Goal: Task Accomplishment & Management: Complete application form

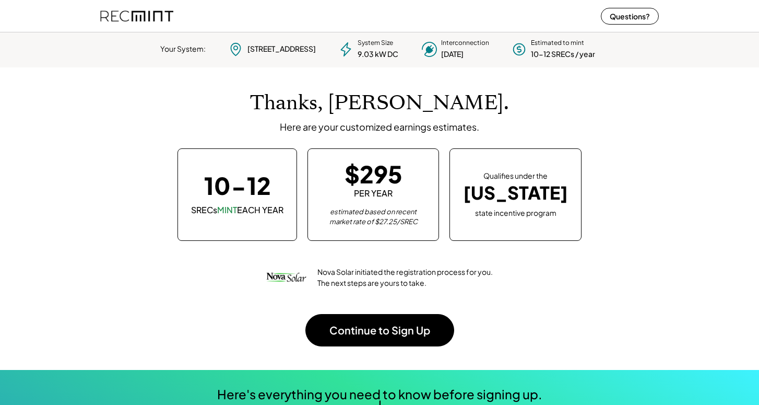
scroll to position [147, 291]
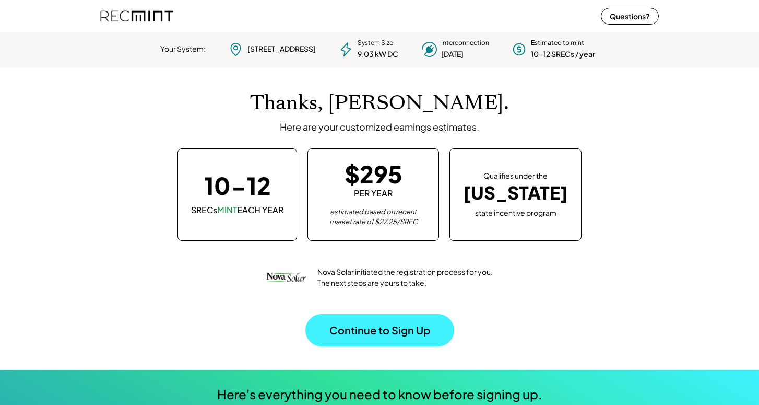
click at [361, 324] on button "Continue to Sign Up" at bounding box center [379, 330] width 149 height 32
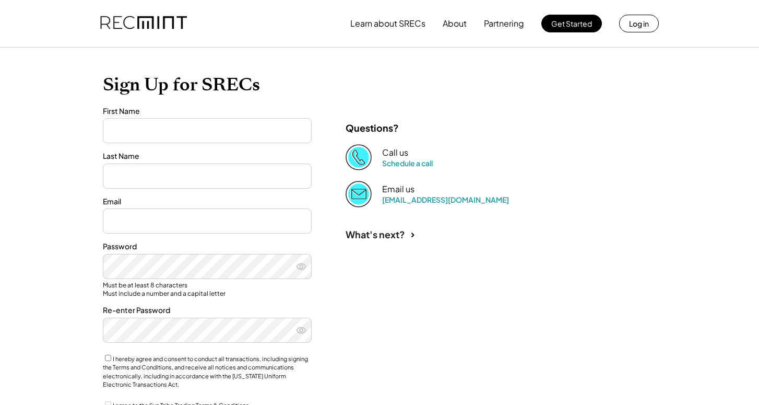
type input "*****"
type input "********"
type input "**********"
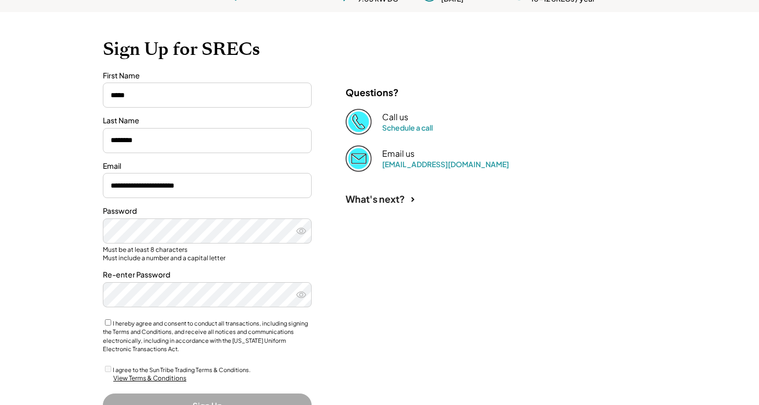
scroll to position [80, 0]
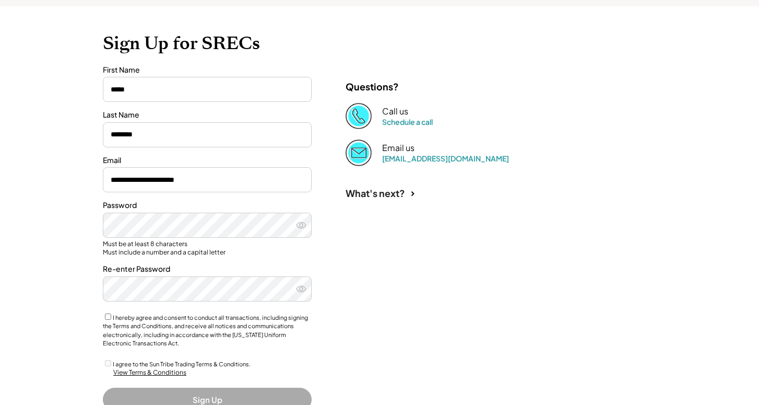
click at [106, 317] on div "I hereby agree and consent to conduct all transactions, including signing the T…" at bounding box center [207, 330] width 209 height 36
click at [103, 359] on div "I agree to the Sun Tribe Trading Terms & Conditions." at bounding box center [207, 363] width 209 height 10
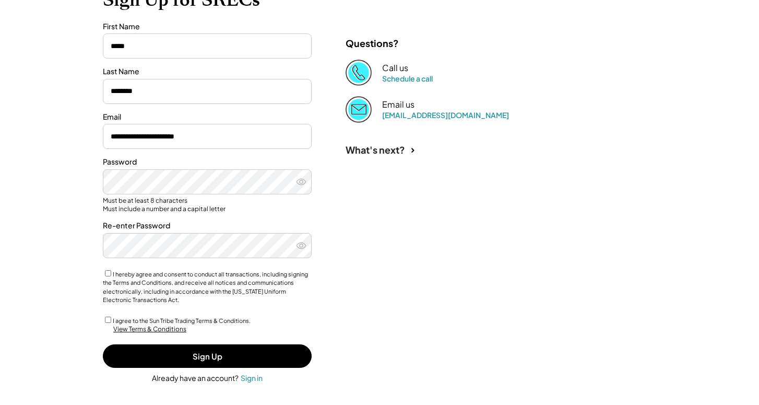
scroll to position [123, 0]
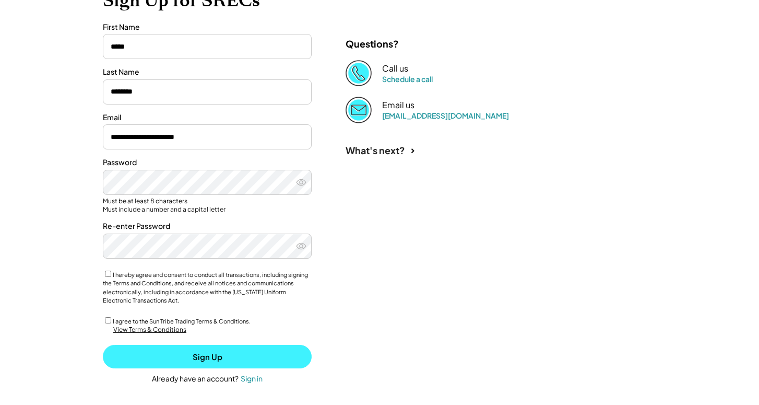
click at [171, 358] on button "Sign Up" at bounding box center [207, 356] width 209 height 23
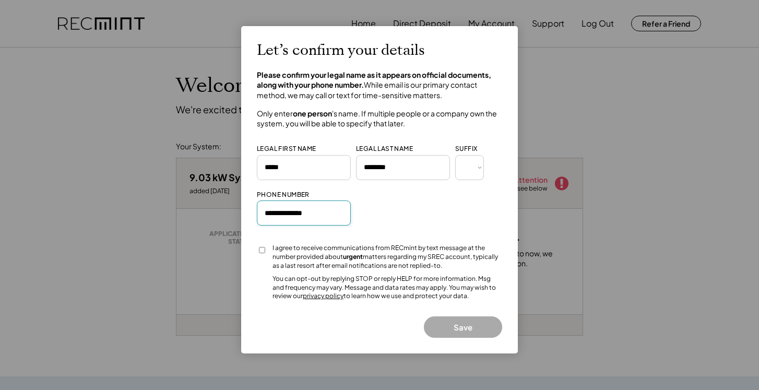
type input "**********"
click at [443, 327] on button "Save" at bounding box center [463, 326] width 78 height 21
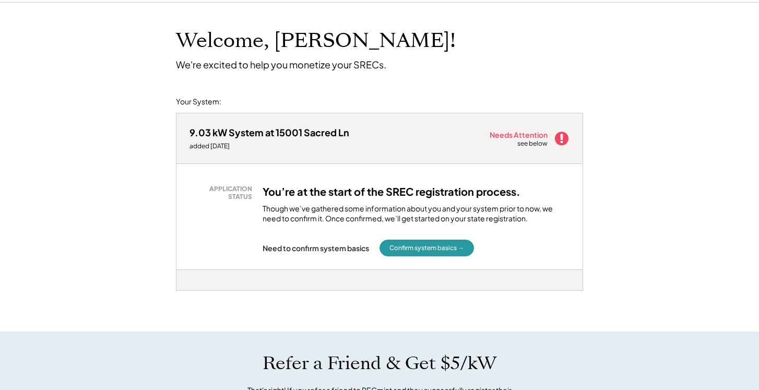
scroll to position [46, 0]
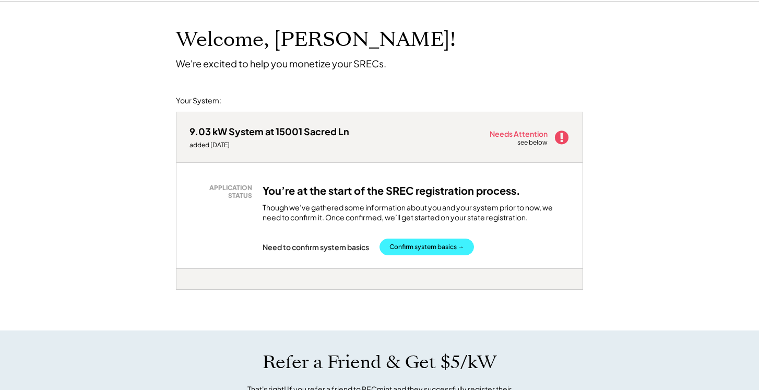
click at [425, 249] on button "Confirm system basics →" at bounding box center [427, 247] width 95 height 17
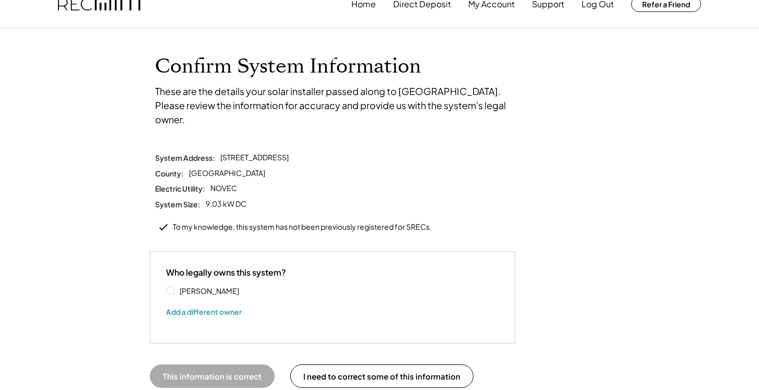
scroll to position [22, 0]
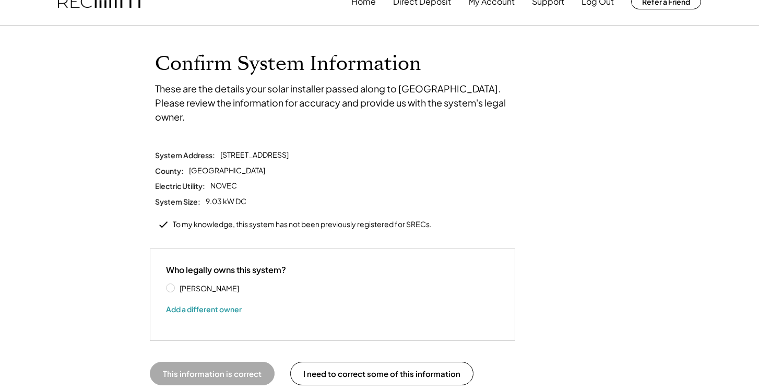
click at [176, 285] on label "Colin Framinan" at bounding box center [223, 288] width 94 height 7
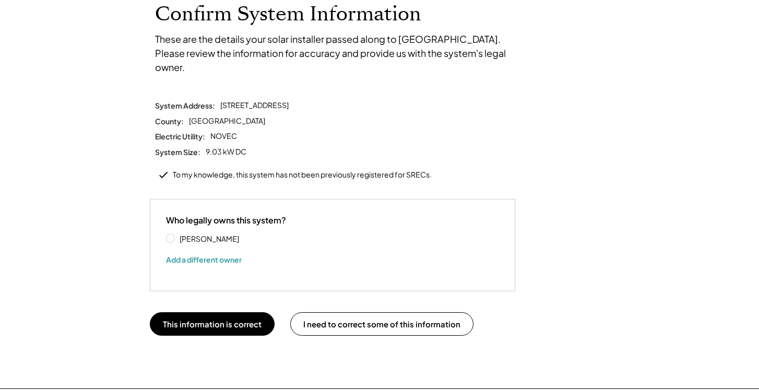
scroll to position [82, 0]
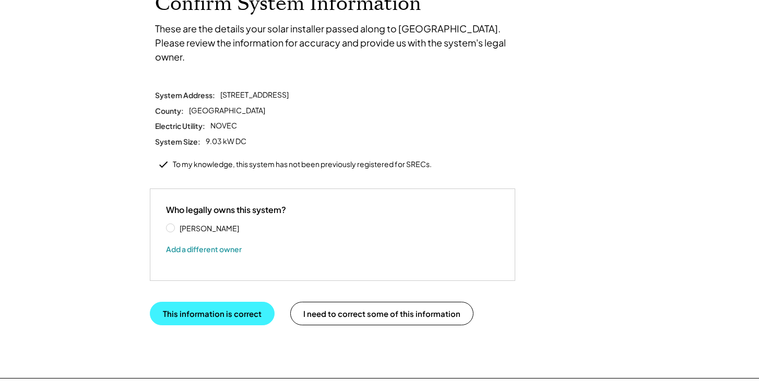
click at [185, 302] on button "This information is correct" at bounding box center [212, 313] width 125 height 23
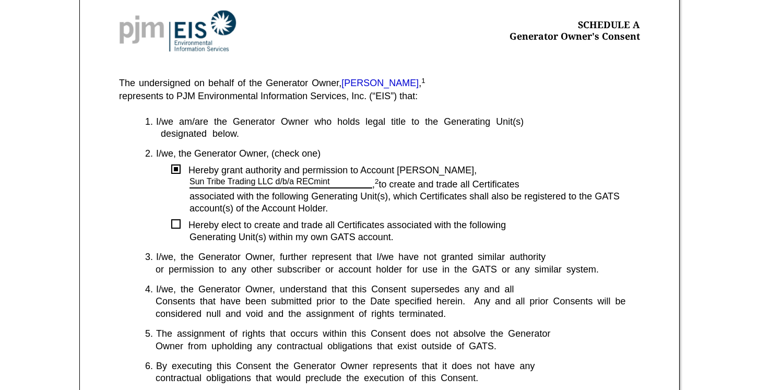
scroll to position [193, 0]
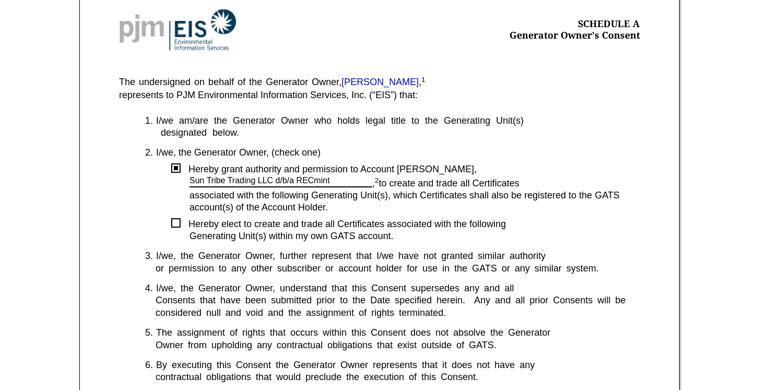
click at [176, 220] on div at bounding box center [175, 222] width 9 height 9
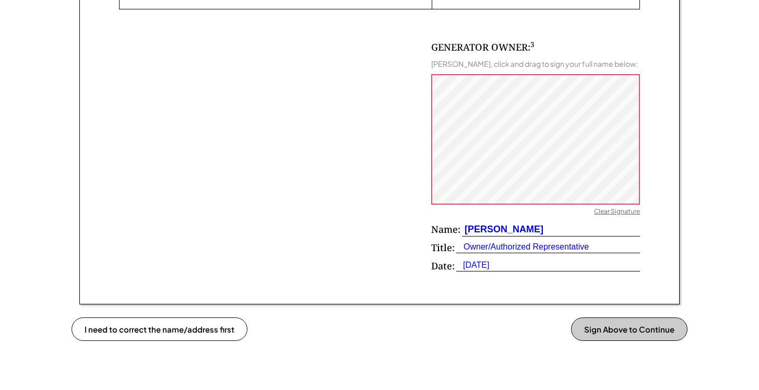
scroll to position [664, 0]
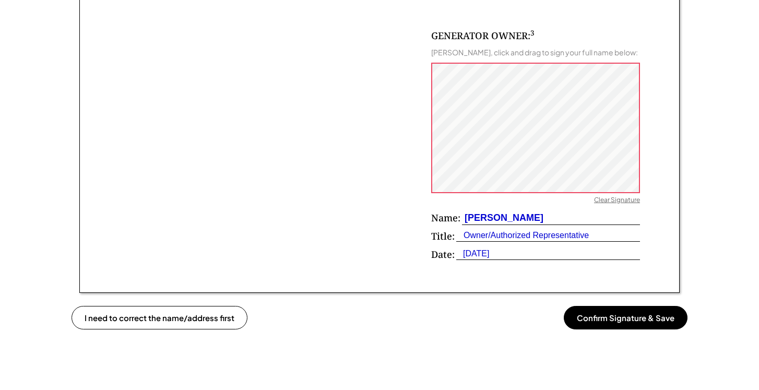
click at [616, 313] on button "Confirm Signature & Save" at bounding box center [626, 317] width 124 height 23
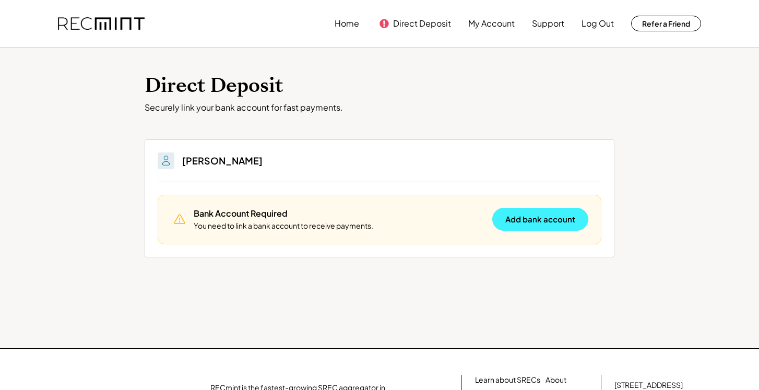
click at [560, 224] on button "Add bank account" at bounding box center [540, 219] width 96 height 23
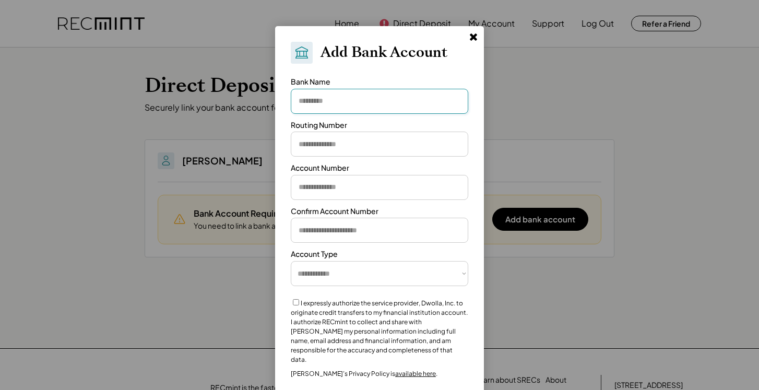
click at [367, 104] on input "input" at bounding box center [380, 101] width 178 height 25
type input "*"
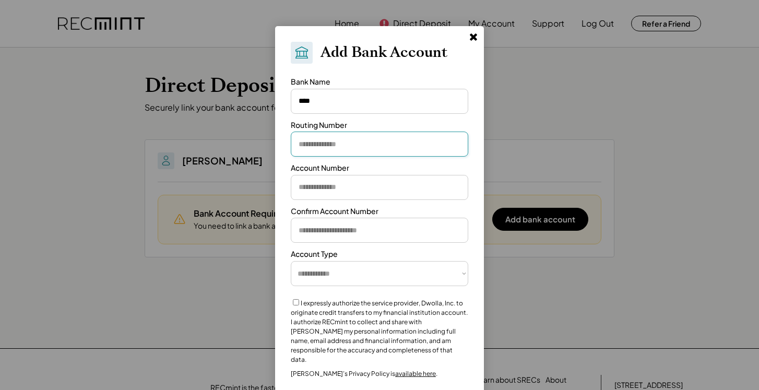
click at [363, 144] on input "input" at bounding box center [380, 144] width 178 height 25
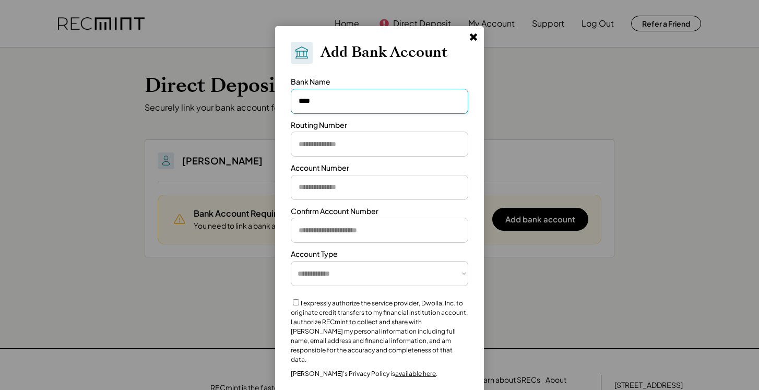
click at [362, 112] on input "input" at bounding box center [380, 101] width 178 height 25
type input "*********"
click at [355, 135] on input "input" at bounding box center [380, 144] width 178 height 25
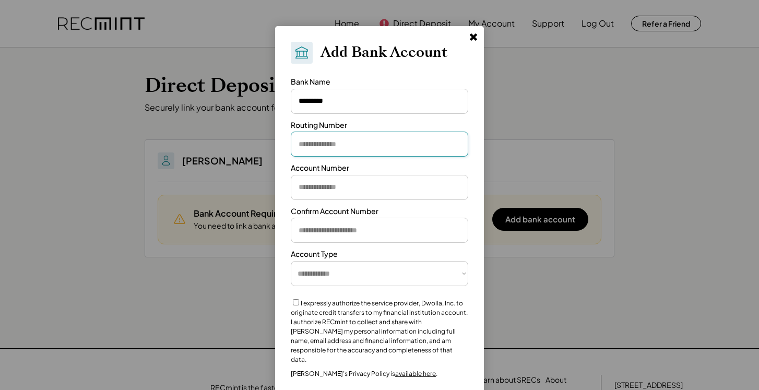
paste input "*********"
type input "*********"
click at [331, 190] on input "input" at bounding box center [380, 187] width 178 height 25
paste input "**********"
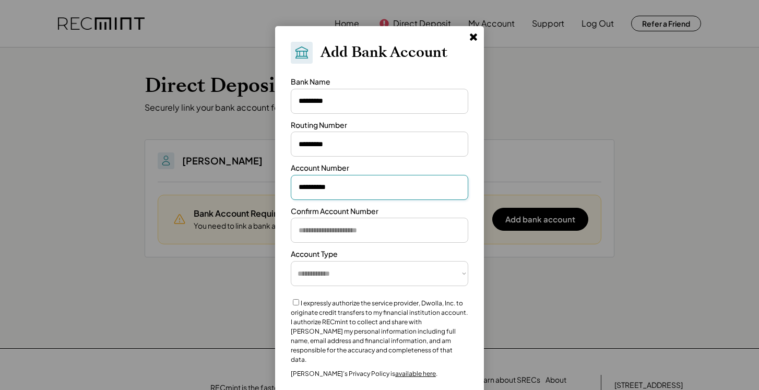
type input "**********"
click at [335, 226] on input "input" at bounding box center [380, 230] width 178 height 25
paste input "**********"
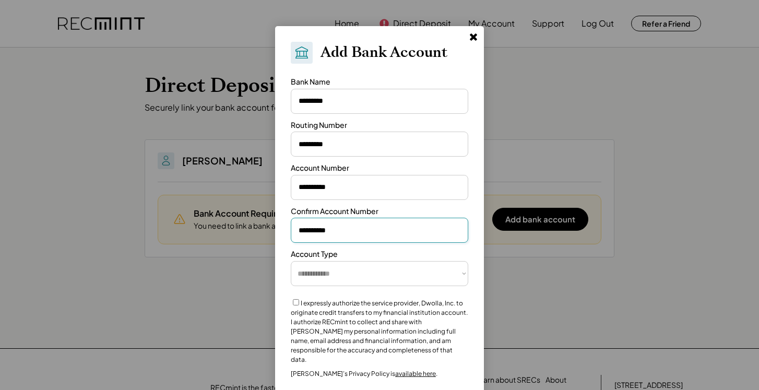
type input "**********"
select select "**********"
click at [299, 299] on label "I expressly authorize the service provider, Dwolla, Inc. to originate credit tr…" at bounding box center [379, 331] width 177 height 64
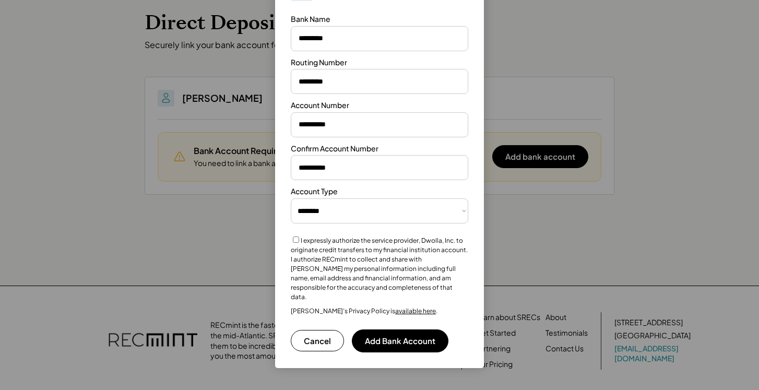
scroll to position [65, 0]
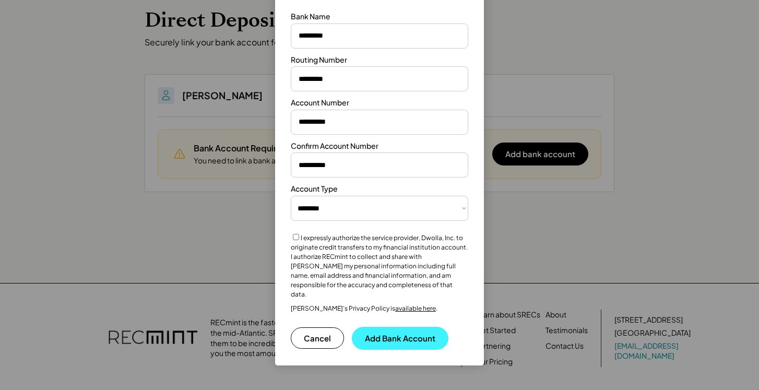
click at [387, 333] on button "Add Bank Account" at bounding box center [400, 338] width 97 height 23
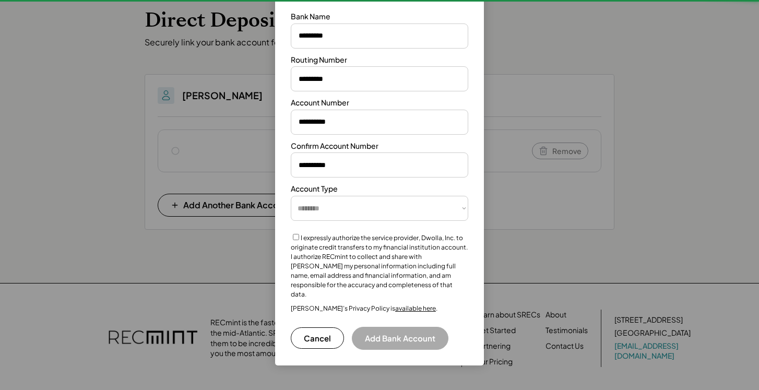
select select "**********"
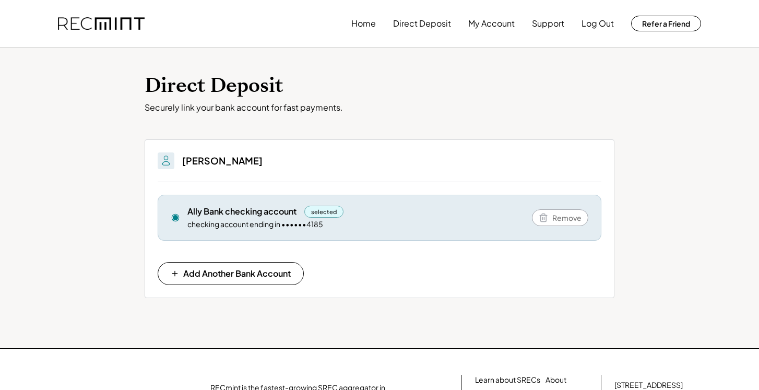
scroll to position [0, 0]
click at [374, 28] on button "Home" at bounding box center [363, 23] width 25 height 21
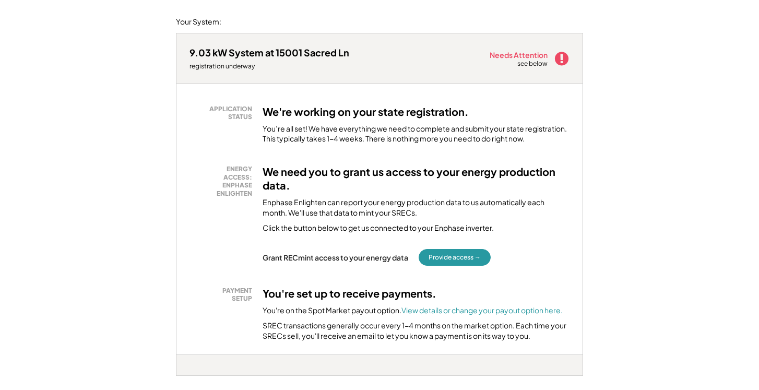
scroll to position [126, 0]
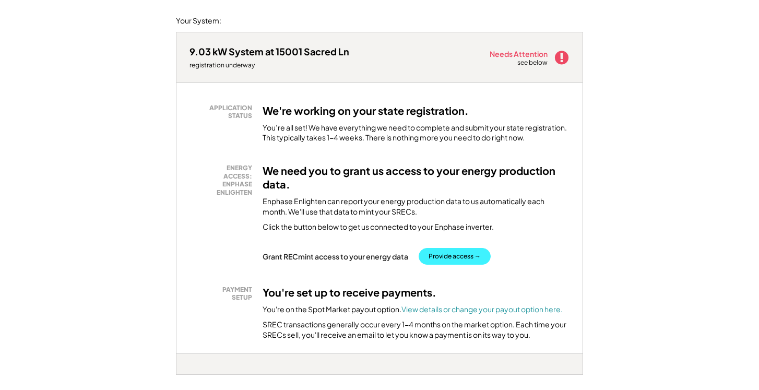
click at [453, 248] on button "Provide access →" at bounding box center [455, 256] width 72 height 17
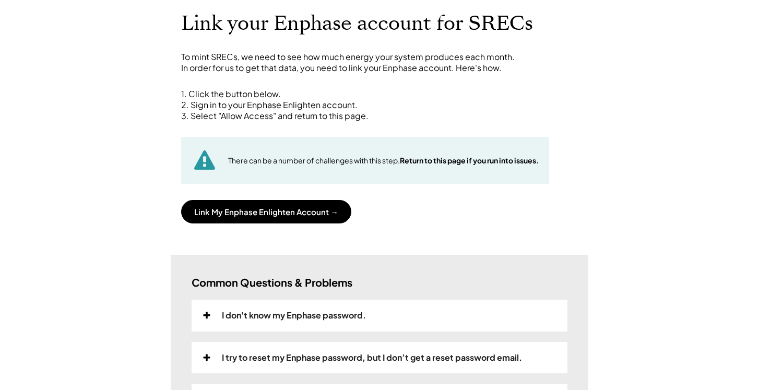
scroll to position [63, 0]
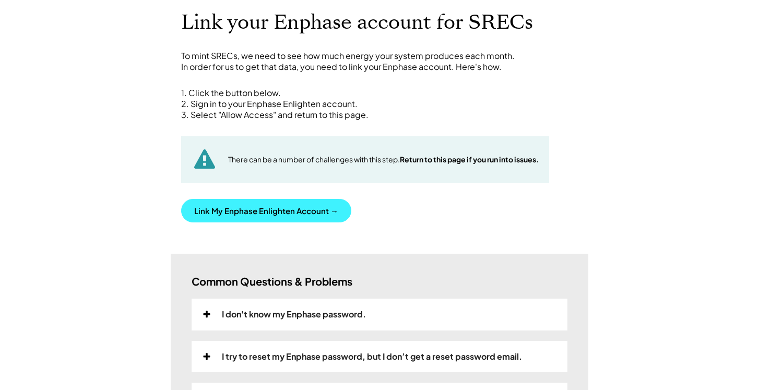
click at [314, 204] on button "Link My Enphase Enlighten Account →" at bounding box center [266, 210] width 170 height 23
click at [273, 204] on button "Link My Enphase Enlighten Account →" at bounding box center [266, 210] width 170 height 23
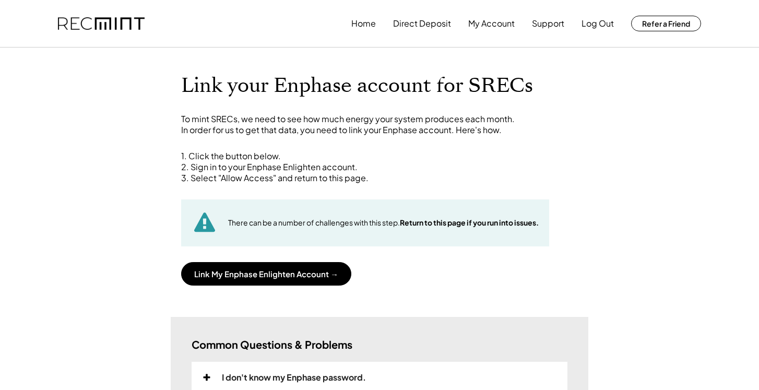
scroll to position [0, 0]
click at [372, 26] on button "Home" at bounding box center [363, 23] width 25 height 21
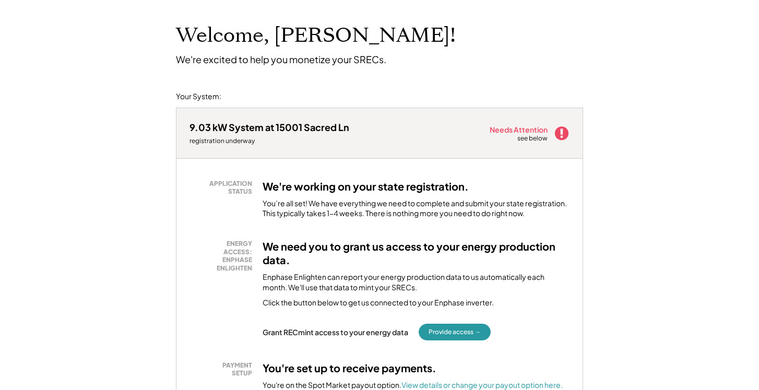
scroll to position [81, 0]
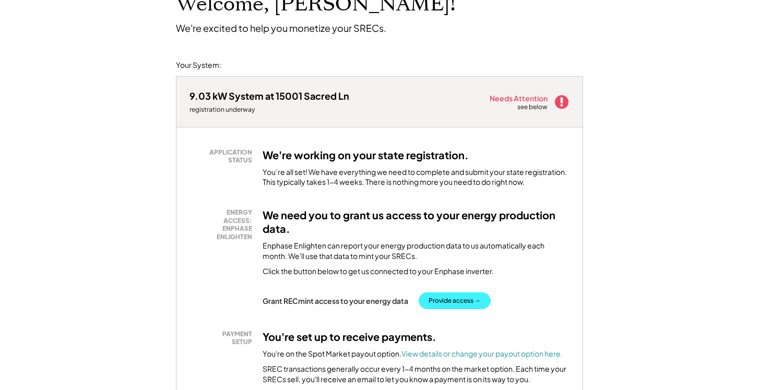
click at [450, 301] on button "Provide access →" at bounding box center [455, 300] width 72 height 17
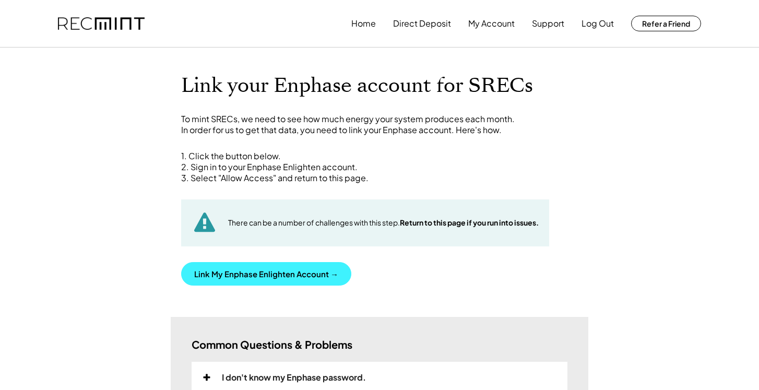
click at [285, 270] on button "Link My Enphase Enlighten Account →" at bounding box center [266, 273] width 170 height 23
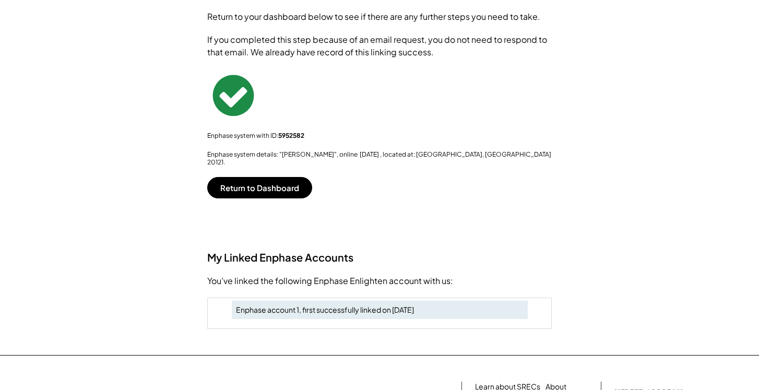
scroll to position [136, 0]
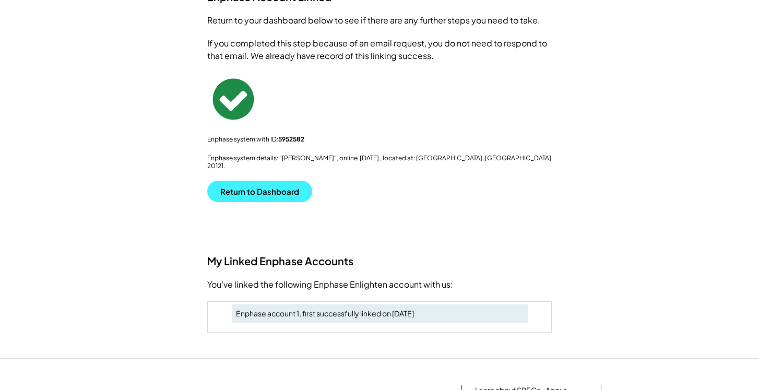
click at [272, 186] on button "Return to Dashboard" at bounding box center [259, 191] width 105 height 21
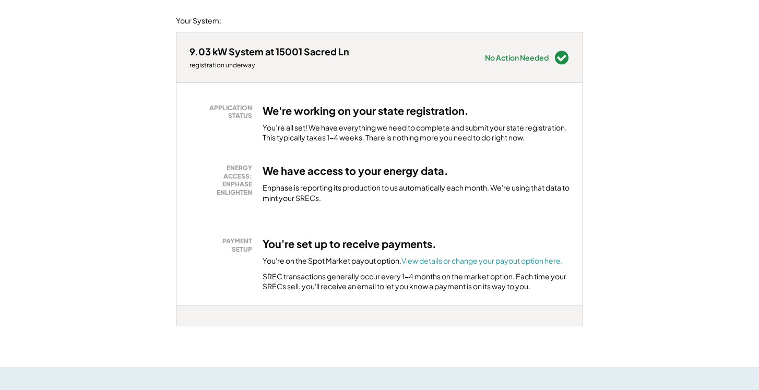
scroll to position [166, 0]
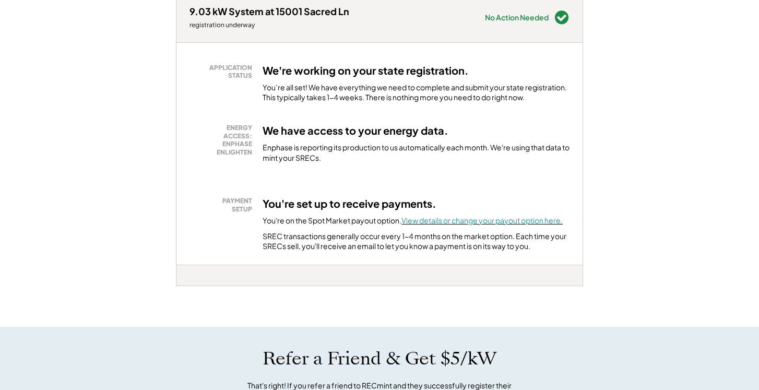
click at [462, 218] on font "View details or change your payout option here." at bounding box center [481, 220] width 161 height 9
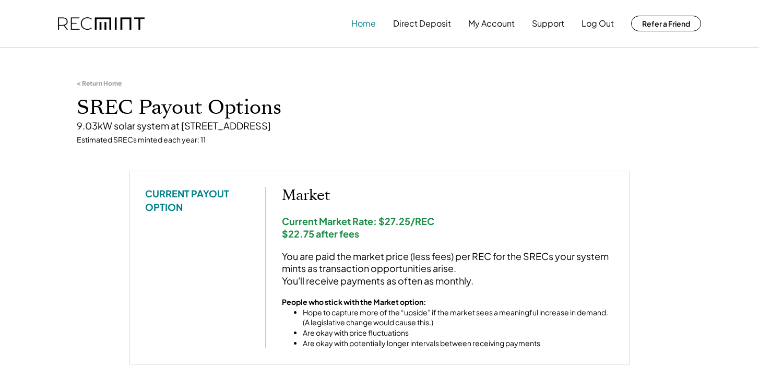
click at [372, 22] on button "Home" at bounding box center [363, 23] width 25 height 21
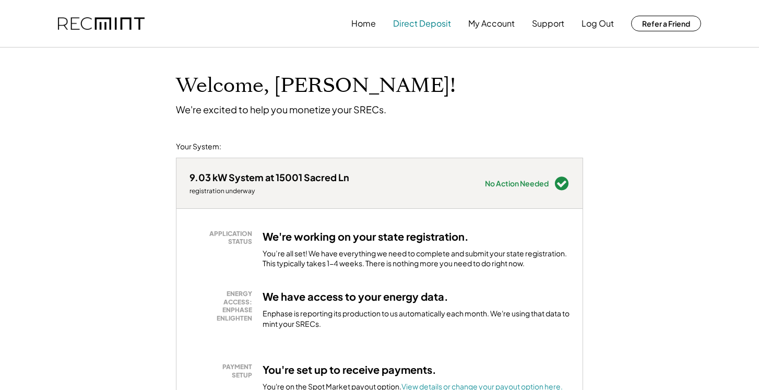
click at [439, 22] on button "Direct Deposit" at bounding box center [422, 23] width 58 height 21
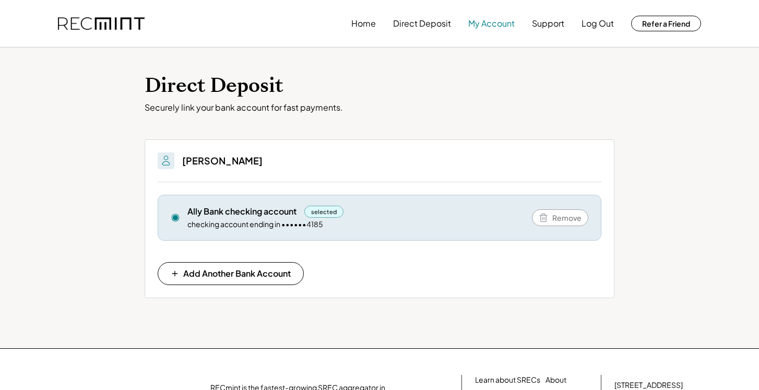
click at [497, 23] on button "My Account" at bounding box center [491, 23] width 46 height 21
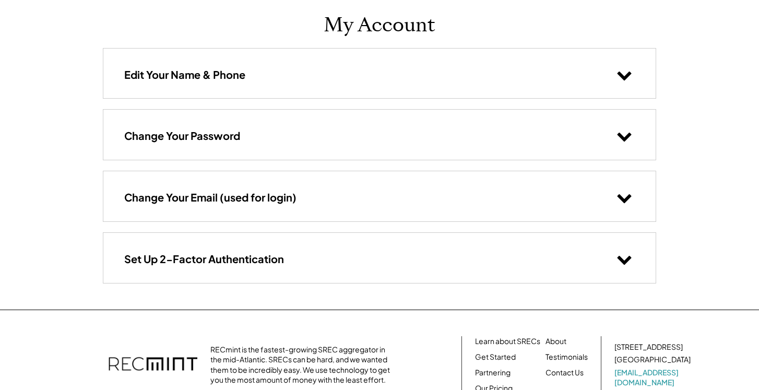
scroll to position [68, 0]
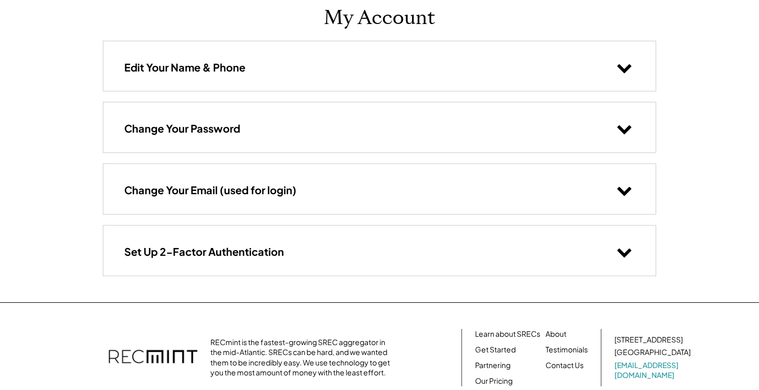
click at [565, 69] on div "Edit Your Name & Phone" at bounding box center [379, 66] width 552 height 50
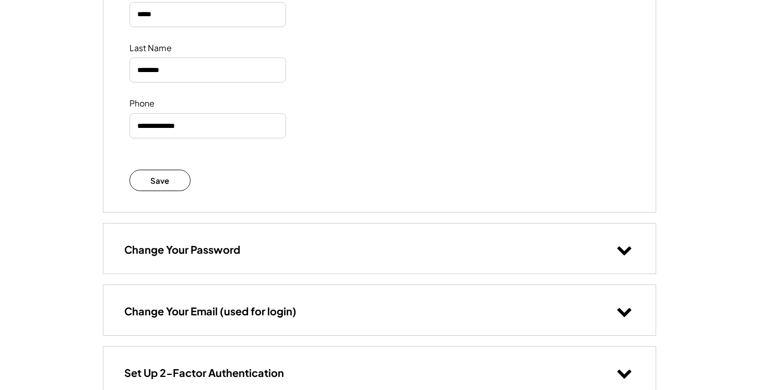
scroll to position [208, 0]
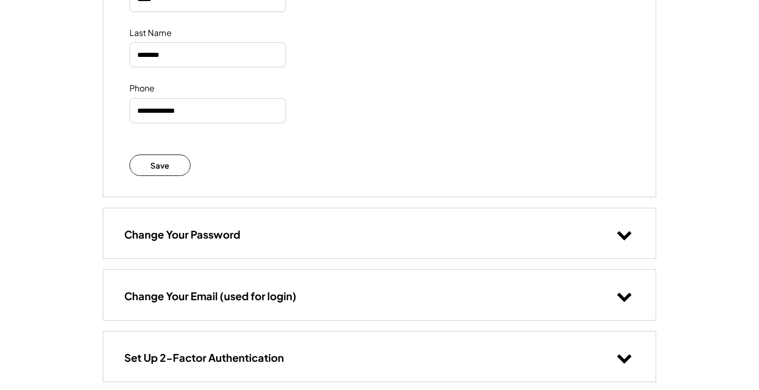
click at [551, 230] on div "Change Your Password" at bounding box center [379, 233] width 552 height 50
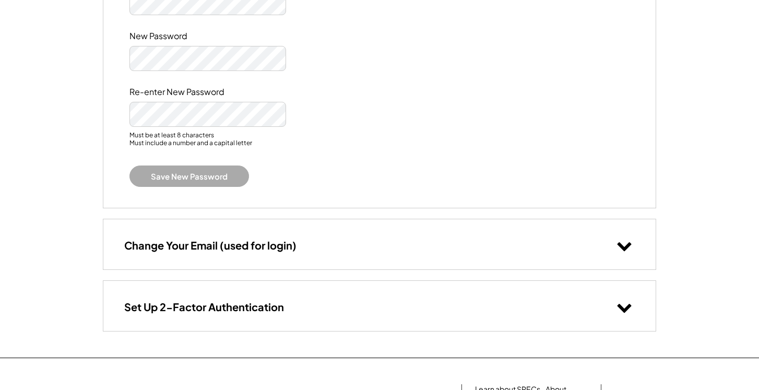
scroll to position [514, 0]
click at [545, 245] on div "Change Your Email (used for login)" at bounding box center [379, 243] width 552 height 50
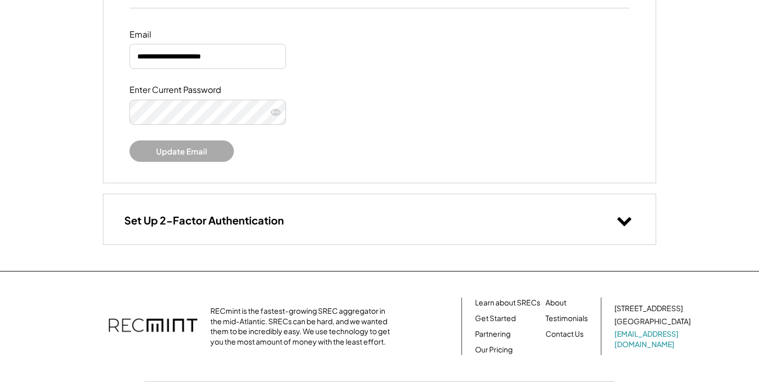
scroll to position [774, 0]
click at [556, 233] on div "Set Up 2-Factor Authentication" at bounding box center [379, 219] width 552 height 50
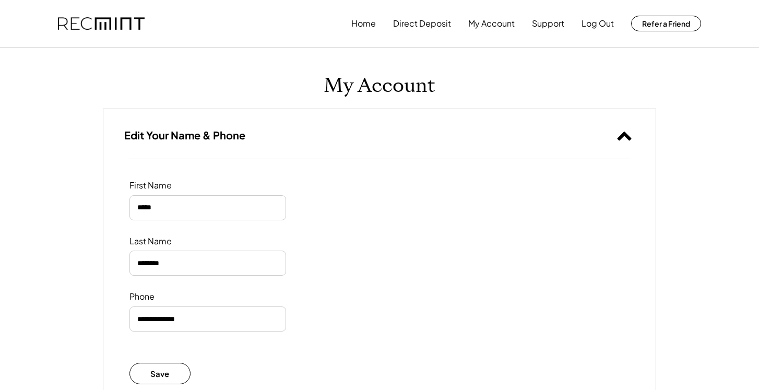
scroll to position [0, 0]
click at [361, 29] on button "Home" at bounding box center [363, 23] width 25 height 21
